Goal: Register for event/course

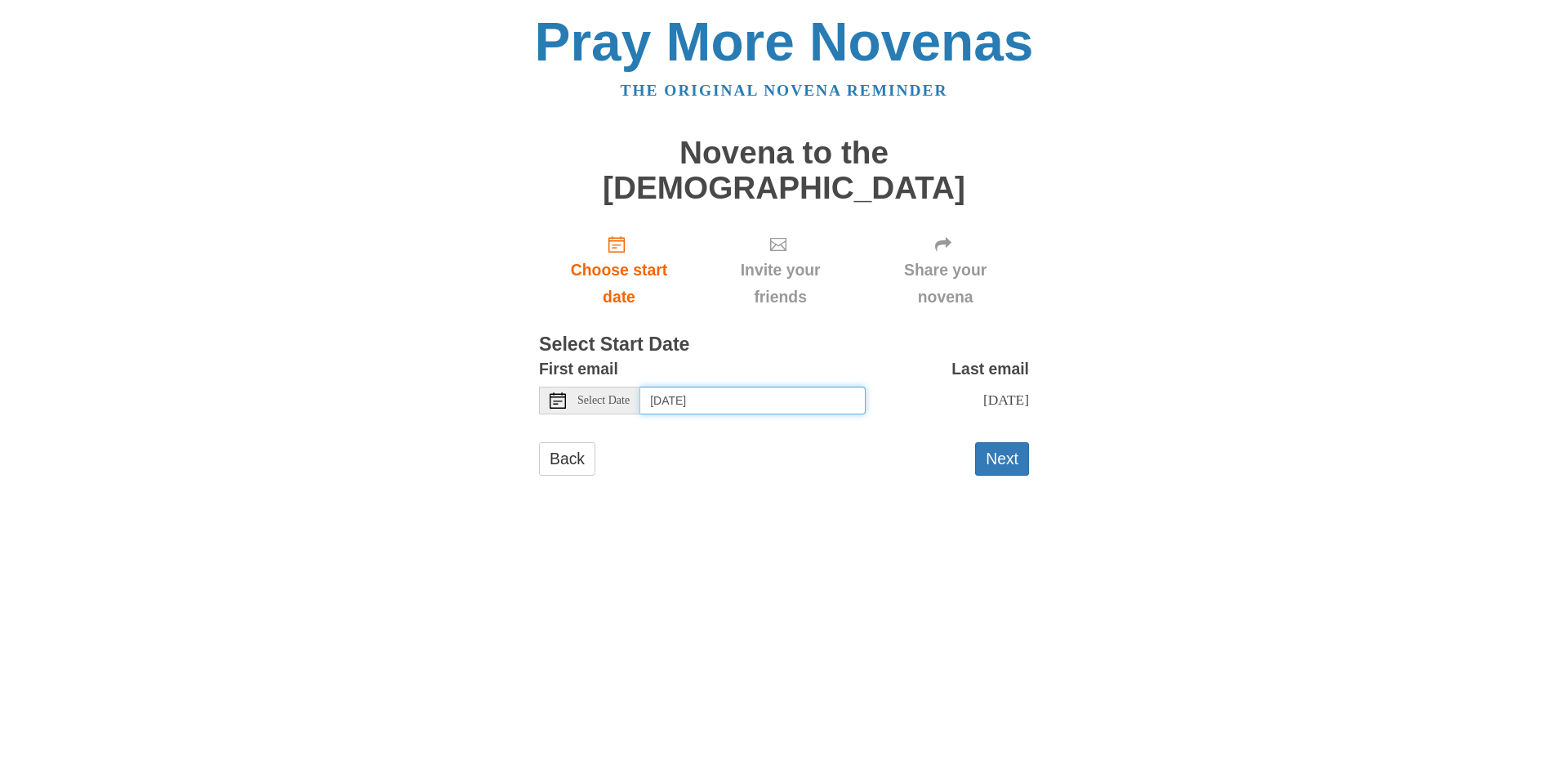
click at [746, 387] on input "[DATE]" at bounding box center [754, 400] width 226 height 28
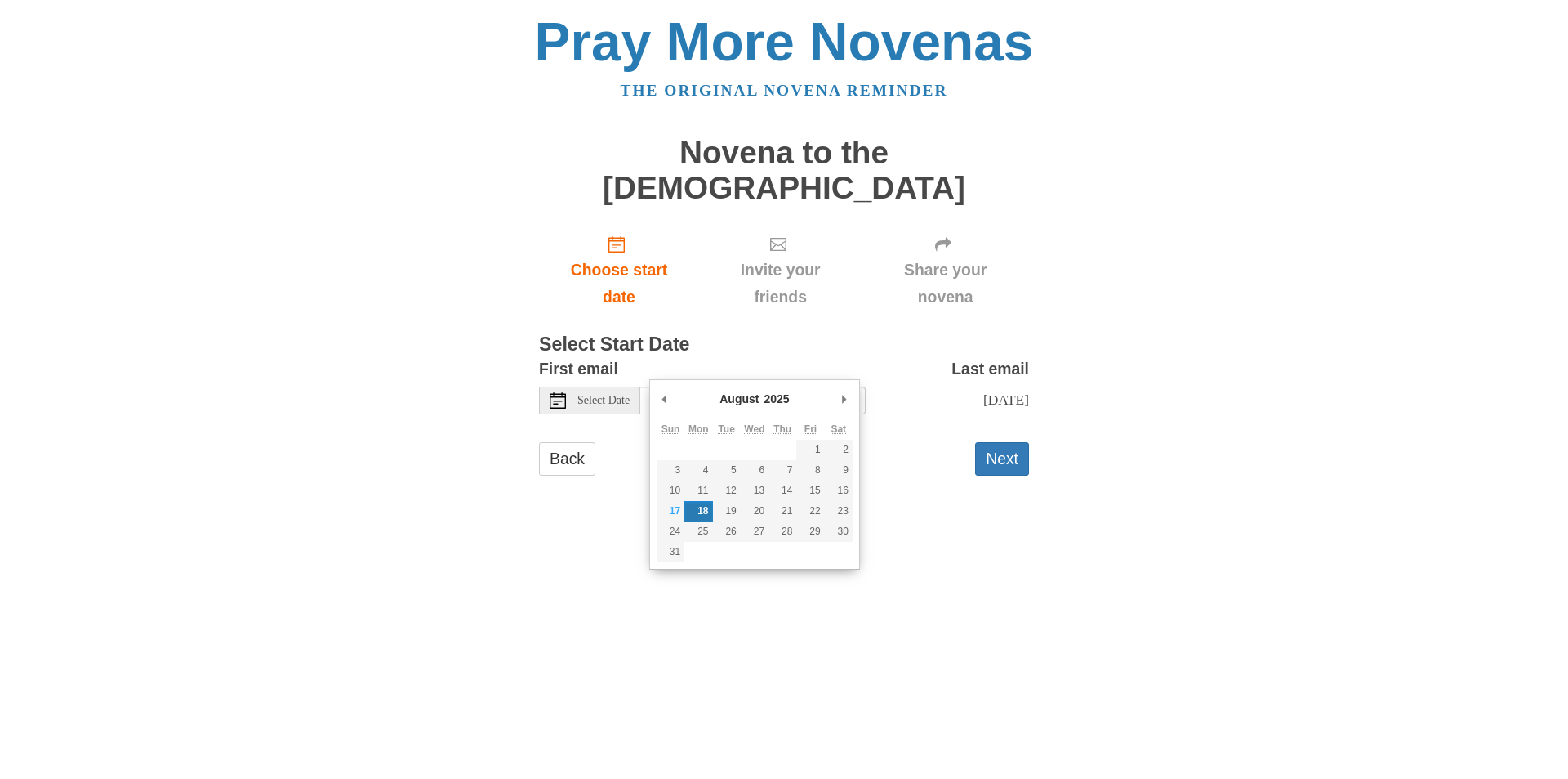
click at [769, 398] on select "2015 2016 2017 2018 2019 2020 2021 2022 2023 2024 2025 2026 2027 2028 2029 2030…" at bounding box center [783, 399] width 44 height 17
click at [587, 523] on html "Pray More Novenas The original novena reminder Novena to the Holy Spirit Choose…" at bounding box center [784, 262] width 1568 height 523
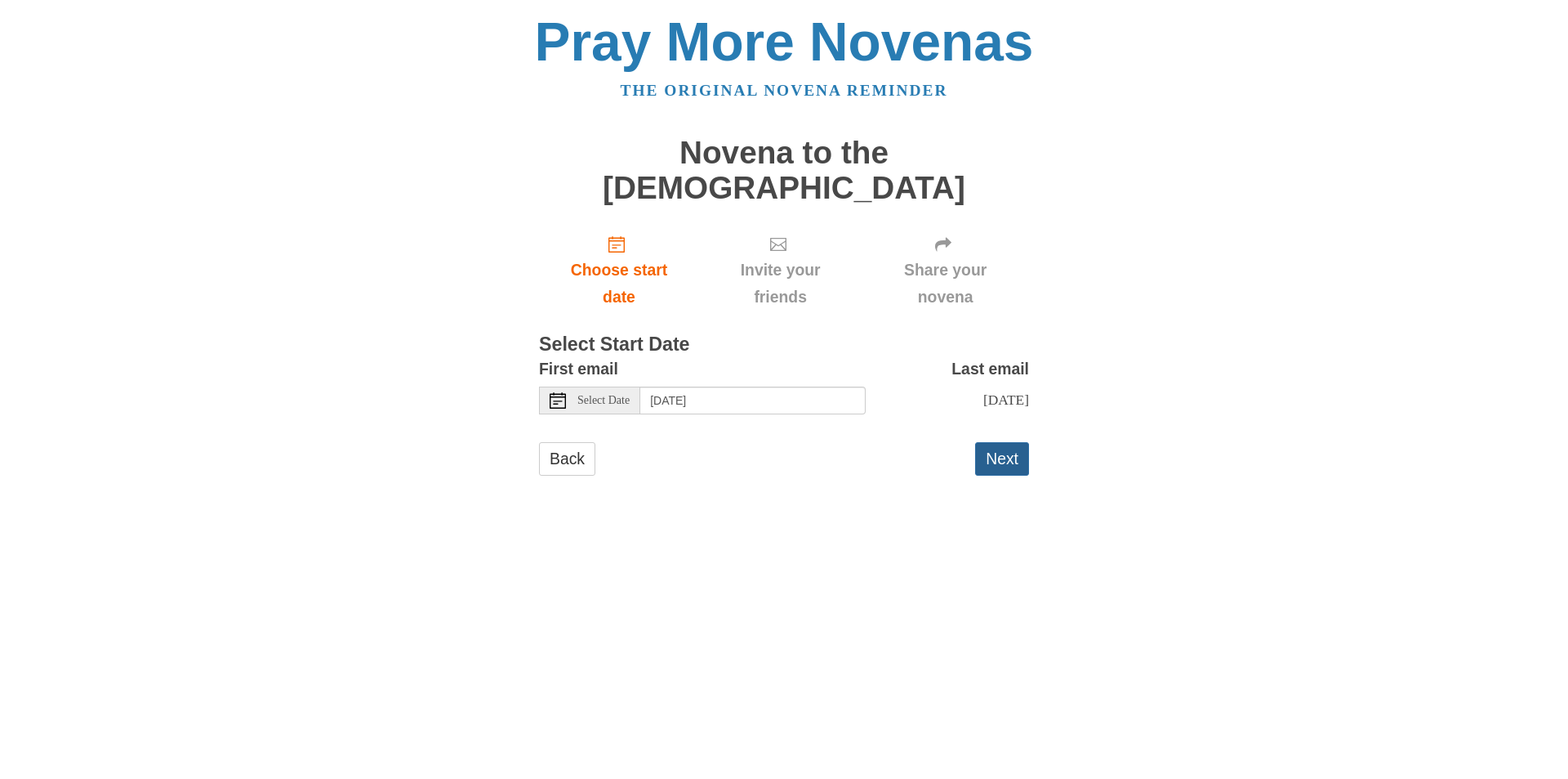
click at [1002, 447] on button "Next" at bounding box center [1002, 459] width 54 height 33
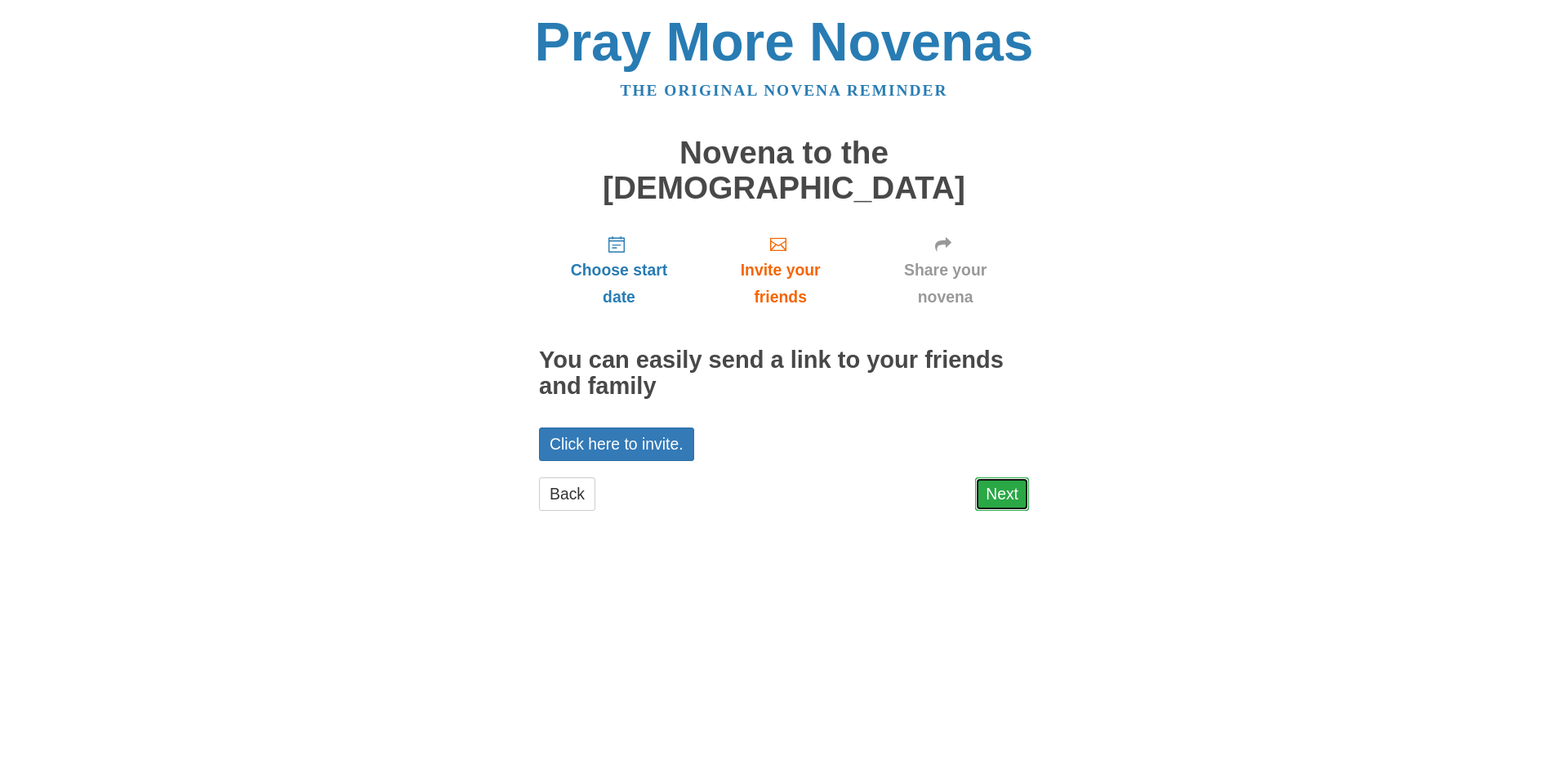
click at [1016, 477] on link "Next" at bounding box center [1002, 494] width 54 height 33
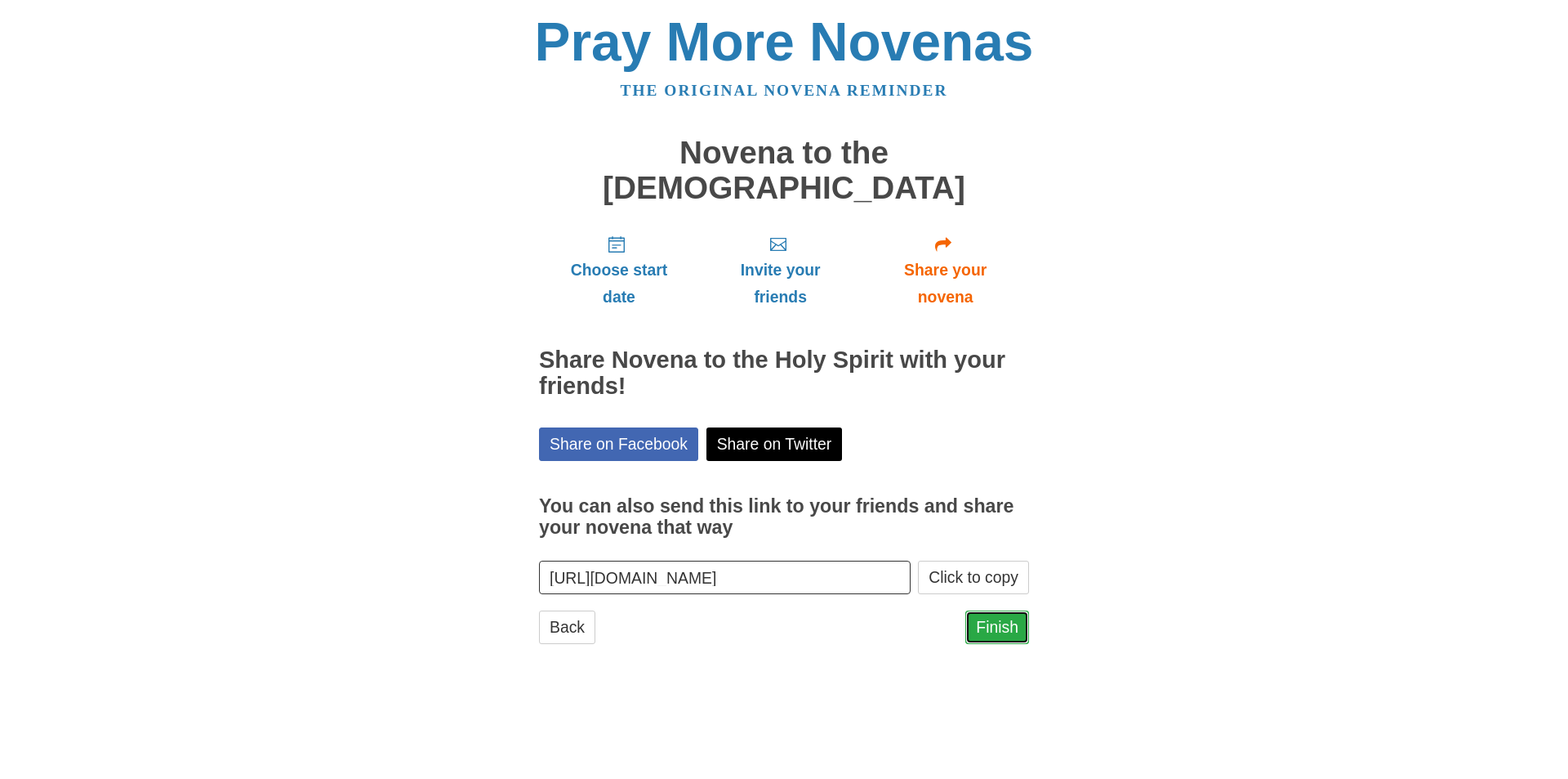
click at [992, 610] on link "Finish" at bounding box center [997, 627] width 63 height 33
